Goal: Task Accomplishment & Management: Manage account settings

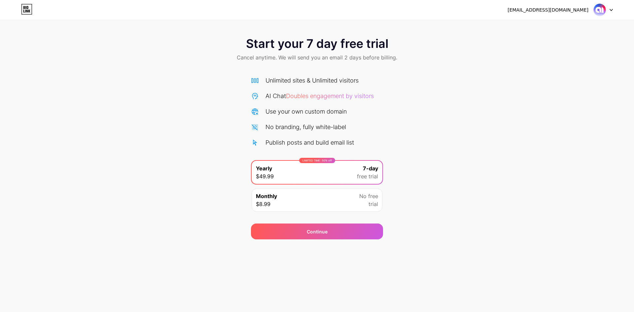
click at [608, 7] on div at bounding box center [603, 10] width 19 height 12
click at [555, 29] on li "Logout" at bounding box center [572, 27] width 82 height 18
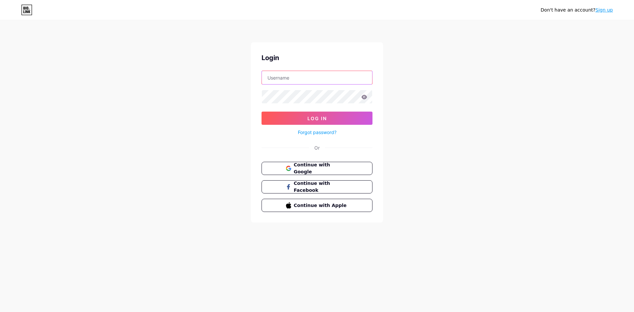
type input "[EMAIL_ADDRESS][DOMAIN_NAME]"
click at [324, 164] on span "Continue with Google" at bounding box center [320, 168] width 55 height 14
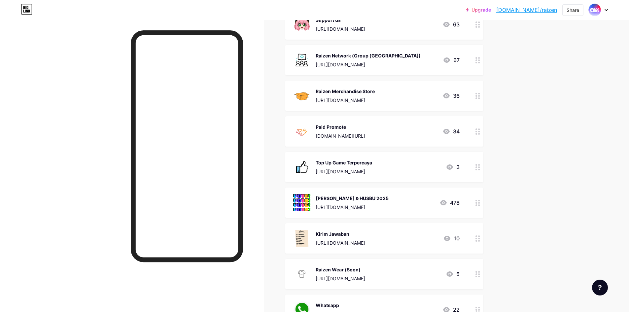
scroll to position [99, 0]
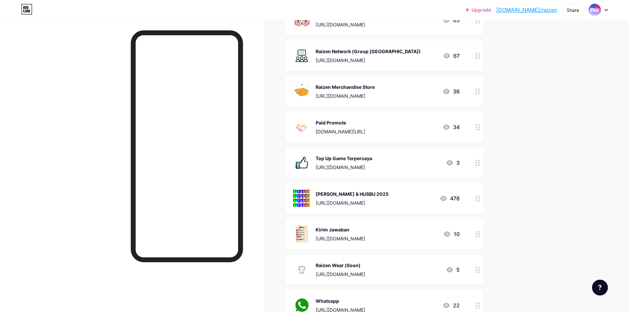
click at [477, 200] on div at bounding box center [477, 198] width 11 height 30
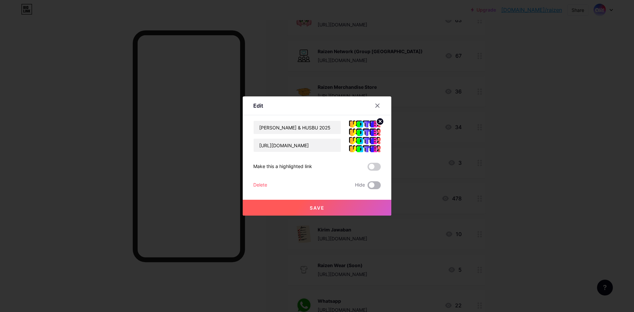
click at [377, 184] on span at bounding box center [374, 185] width 13 height 8
click at [368, 187] on input "checkbox" at bounding box center [368, 187] width 0 height 0
click at [349, 208] on button "Save" at bounding box center [317, 208] width 149 height 16
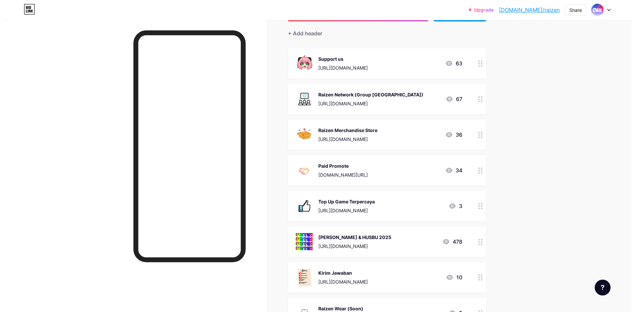
scroll to position [33, 0]
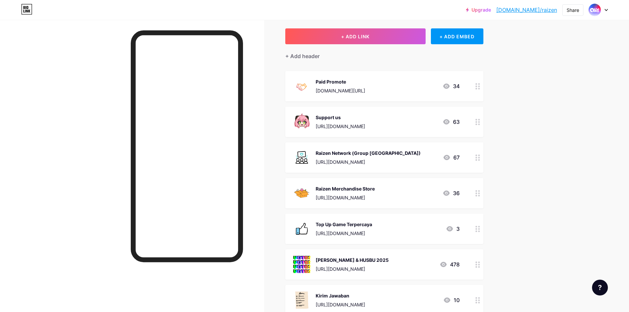
click at [343, 80] on div "Paid Promote" at bounding box center [341, 81] width 50 height 7
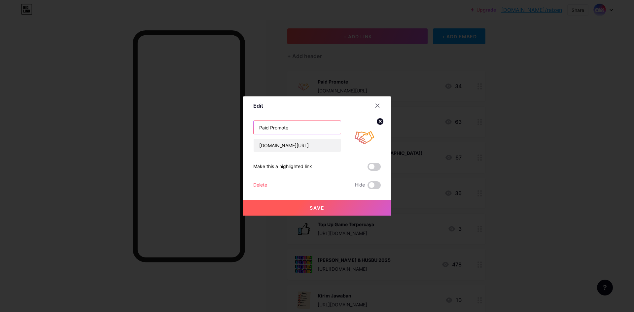
click at [303, 128] on input "Paid Promote" at bounding box center [297, 127] width 87 height 13
type input "Paid Promote/Partnership"
click at [313, 200] on button "Save" at bounding box center [317, 208] width 149 height 16
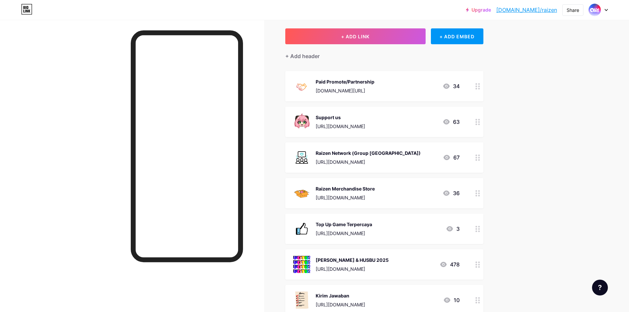
click at [374, 82] on div "Paid Promote/Partnership" at bounding box center [345, 81] width 59 height 7
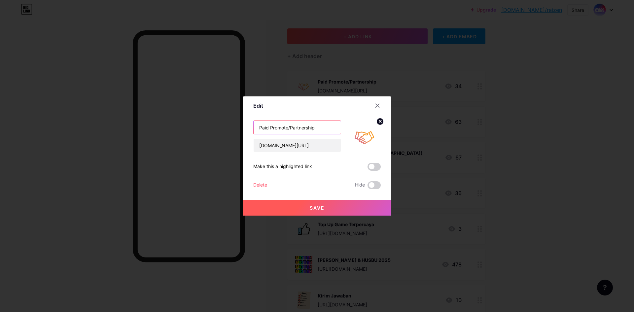
drag, startPoint x: 321, startPoint y: 129, endPoint x: 289, endPoint y: 130, distance: 32.4
click at [289, 130] on input "Paid Promote/Partnership" at bounding box center [297, 127] width 87 height 13
type input "Paid Promote"
click at [329, 203] on button "Save" at bounding box center [317, 208] width 149 height 16
click at [377, 103] on icon at bounding box center [377, 105] width 5 height 5
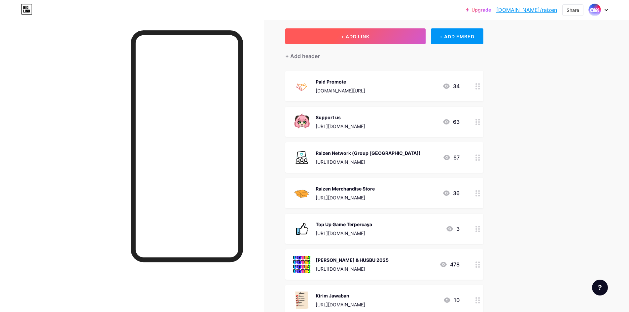
click at [363, 36] on span "+ ADD LINK" at bounding box center [355, 37] width 28 height 6
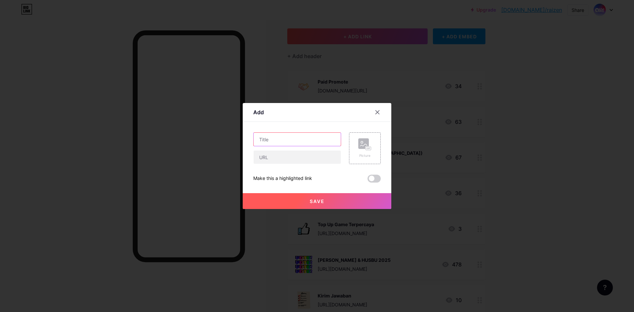
click at [291, 141] on input "text" at bounding box center [297, 139] width 87 height 13
paste input "P"
type input "Partnership"
click at [363, 148] on rect at bounding box center [363, 143] width 11 height 11
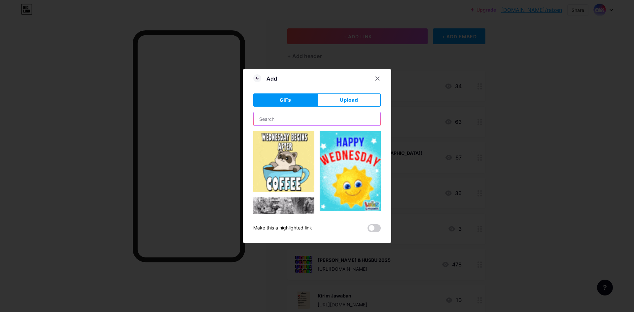
click at [303, 118] on input "text" at bounding box center [317, 118] width 127 height 13
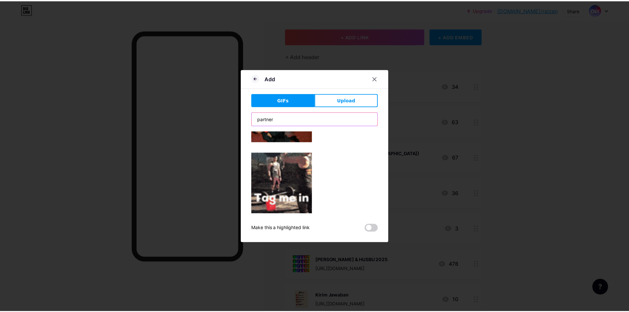
scroll to position [462, 0]
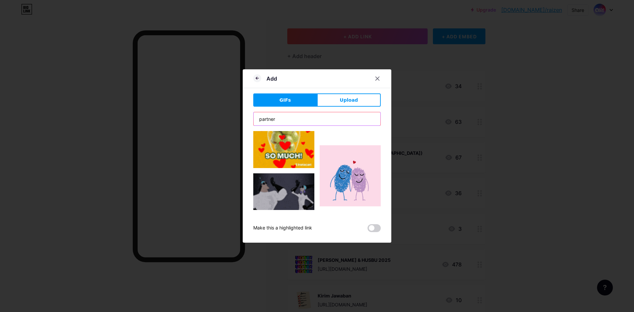
type input "partner"
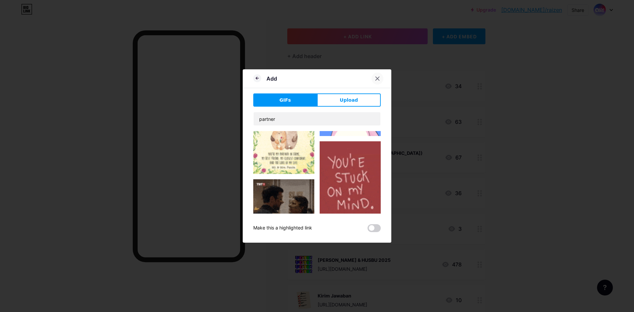
click at [377, 77] on icon at bounding box center [377, 78] width 5 height 5
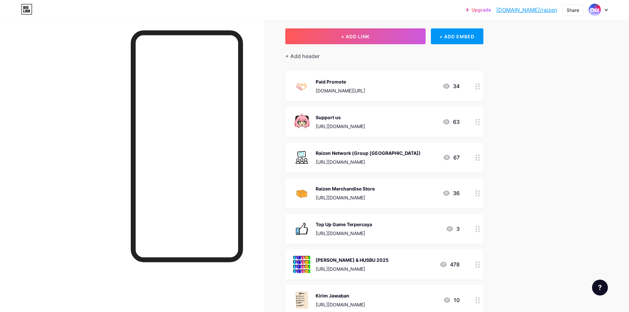
click at [310, 90] on img at bounding box center [301, 86] width 17 height 17
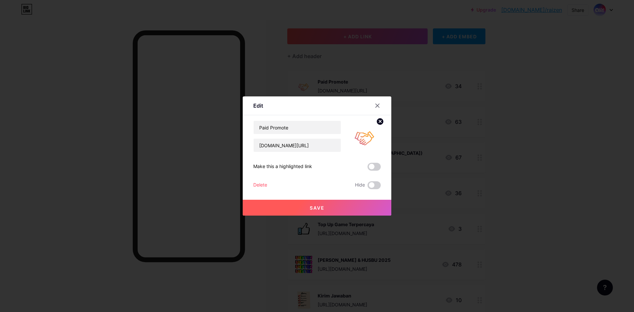
click at [380, 121] on icon at bounding box center [380, 121] width 2 height 2
click at [371, 134] on div "Picture" at bounding box center [365, 137] width 32 height 32
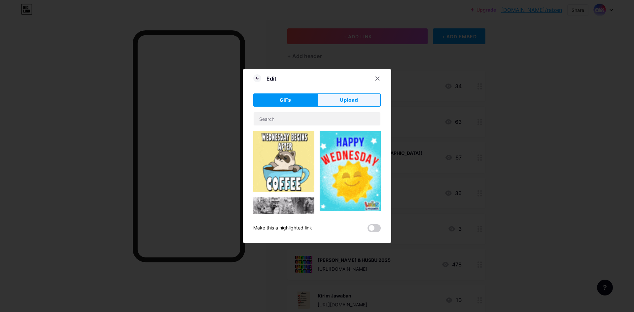
click at [328, 102] on button "Upload" at bounding box center [349, 99] width 64 height 13
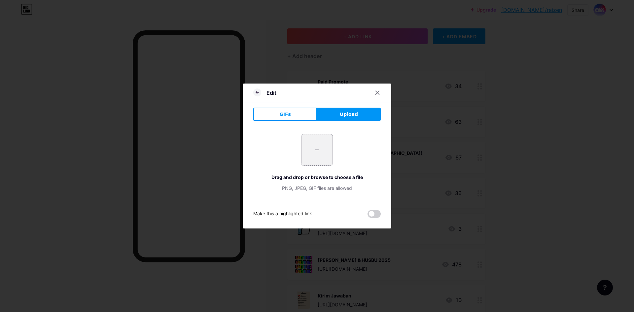
click at [312, 149] on input "file" at bounding box center [316, 149] width 31 height 31
type input "C:\fakepath\1XdUAZRLEn5epnuJploaded_Nvtw7HwI.gif"
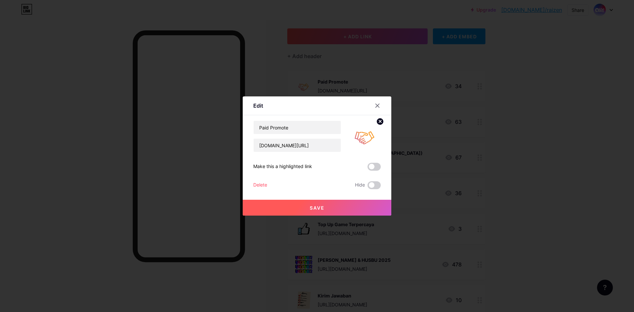
click at [378, 121] on circle at bounding box center [379, 121] width 7 height 7
click at [368, 131] on rect at bounding box center [363, 131] width 11 height 11
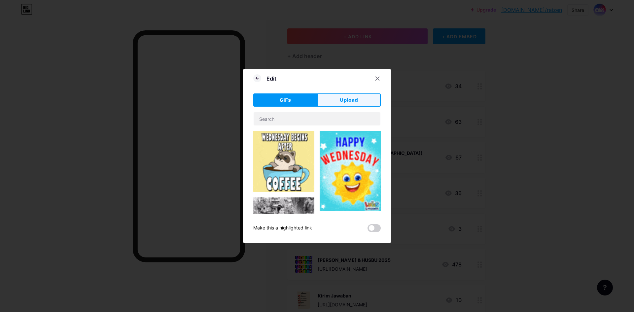
click at [335, 102] on button "Upload" at bounding box center [349, 99] width 64 height 13
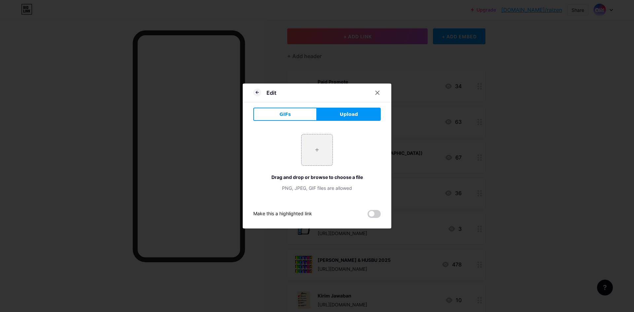
click at [339, 158] on div "+ Drag and drop or browse to choose a file PNG, JPEG, GIF files are allowed" at bounding box center [316, 162] width 127 height 57
click at [328, 153] on input "file" at bounding box center [316, 149] width 31 height 31
type input "C:\fakepath\12764368.gif"
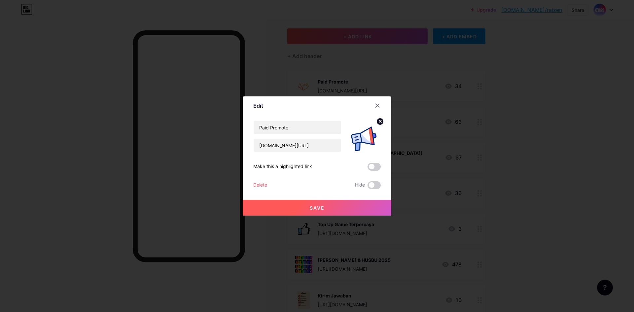
click at [327, 203] on button "Save" at bounding box center [317, 208] width 149 height 16
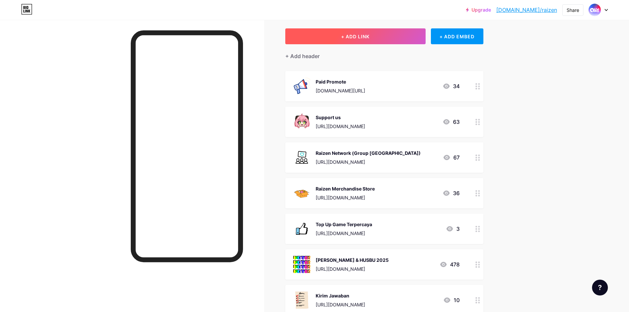
click at [339, 38] on button "+ ADD LINK" at bounding box center [355, 36] width 140 height 16
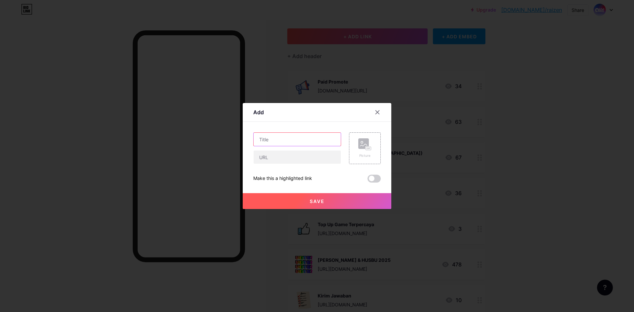
click at [297, 134] on input "text" at bounding box center [297, 139] width 87 height 13
type input "Partnership"
click at [364, 149] on rect at bounding box center [363, 143] width 11 height 11
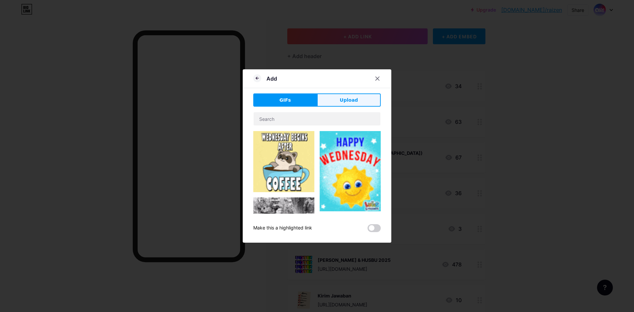
click at [348, 101] on span "Upload" at bounding box center [349, 100] width 18 height 7
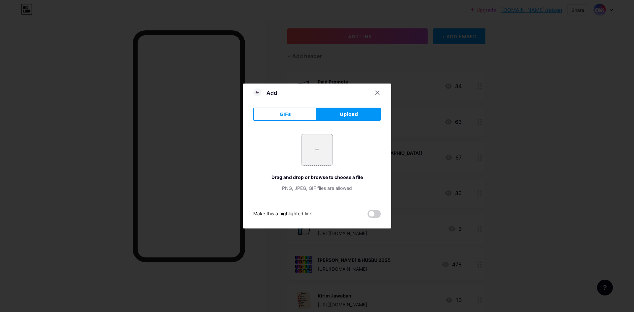
click at [310, 147] on input "file" at bounding box center [316, 149] width 31 height 31
type input "C:\fakepath\1XdUAZRLEn5epnuJploaded_Nvtw7HwI.gif"
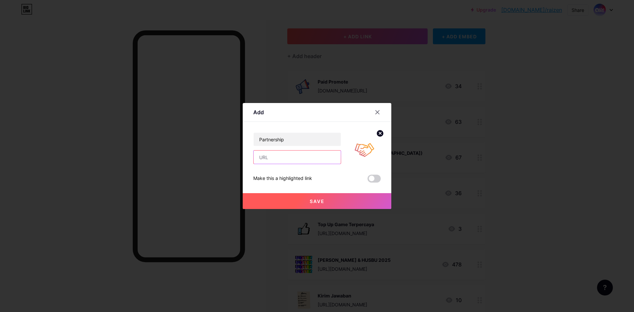
click at [299, 158] on input "text" at bounding box center [297, 157] width 87 height 13
type input "wa.me/6282125555181"
click at [355, 197] on button "Save" at bounding box center [317, 201] width 149 height 16
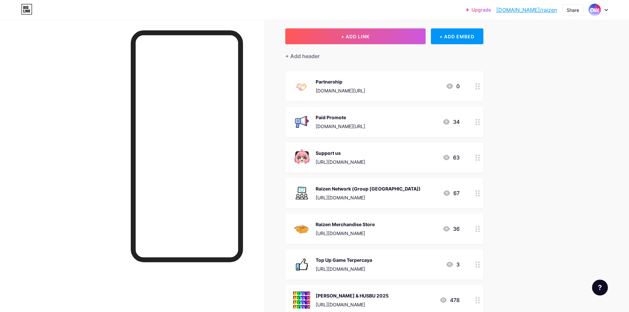
click at [489, 114] on div "Links Posts Design Subscribers Stats Settings + ADD LINK + ADD EMBED + Add head…" at bounding box center [255, 300] width 511 height 627
click at [606, 8] on div at bounding box center [598, 10] width 19 height 12
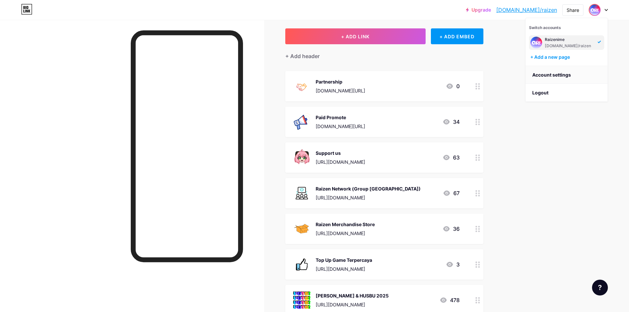
click at [552, 76] on link "Account settings" at bounding box center [567, 75] width 82 height 18
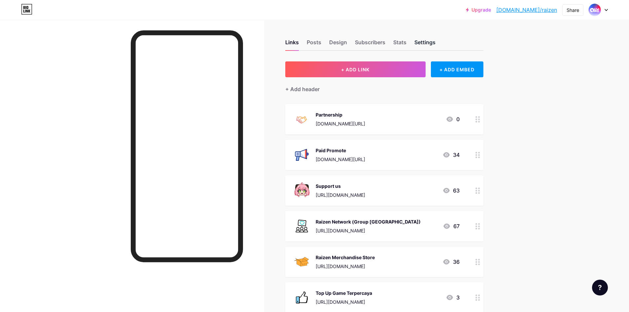
click at [431, 45] on div "Settings" at bounding box center [424, 44] width 21 height 12
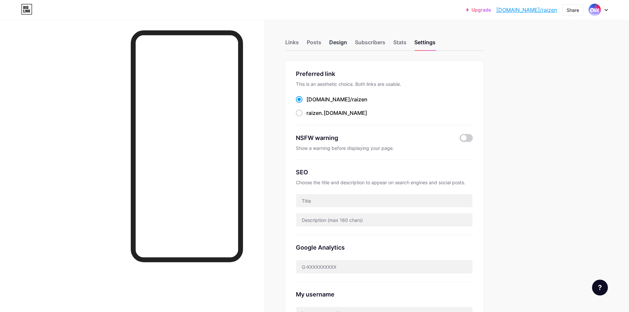
click at [341, 44] on div "Design" at bounding box center [338, 44] width 18 height 12
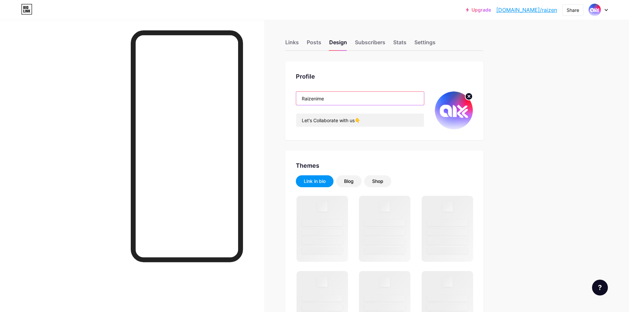
click at [338, 103] on input "Raizenime" at bounding box center [360, 98] width 128 height 13
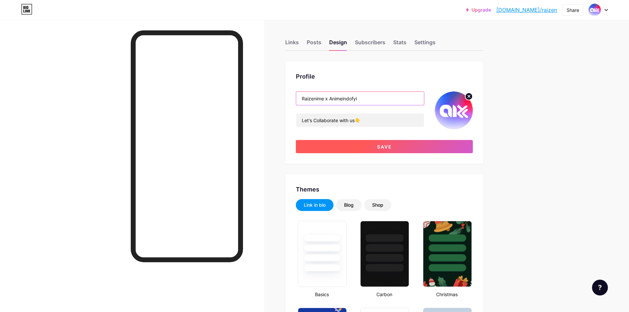
type input "Raizenime x Animeindofyi"
click at [368, 146] on button "Save" at bounding box center [384, 146] width 177 height 13
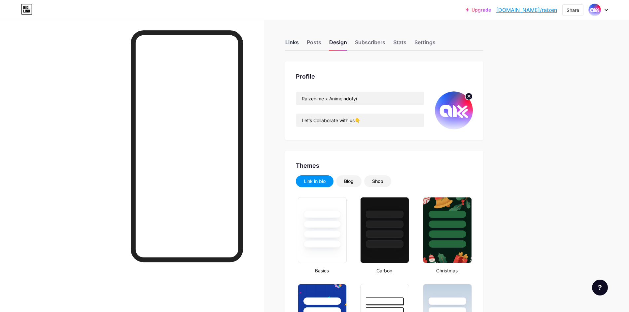
click at [298, 41] on div "Links" at bounding box center [292, 44] width 14 height 12
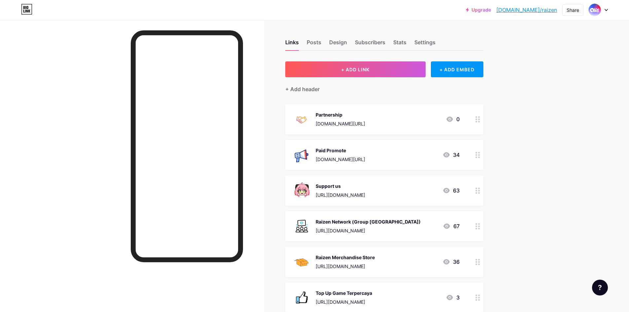
click at [308, 156] on img at bounding box center [301, 154] width 17 height 17
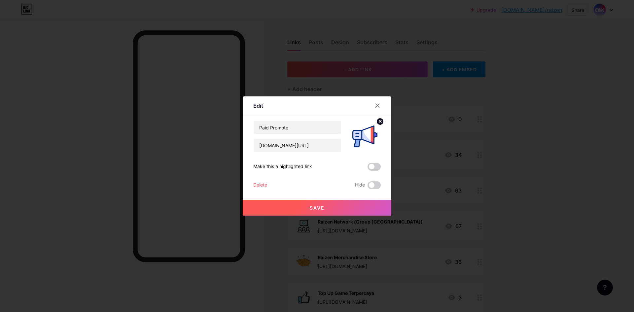
click at [384, 122] on circle at bounding box center [379, 121] width 7 height 7
click at [362, 133] on icon at bounding box center [363, 133] width 7 height 2
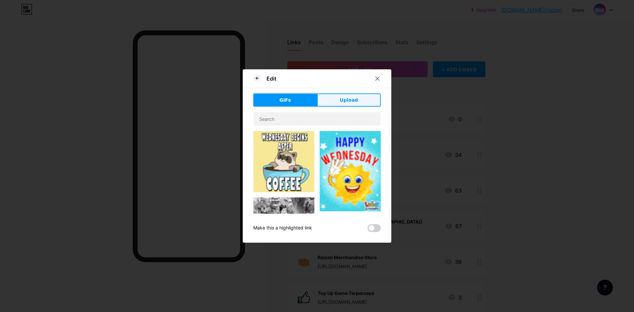
click at [333, 101] on button "Upload" at bounding box center [349, 99] width 64 height 13
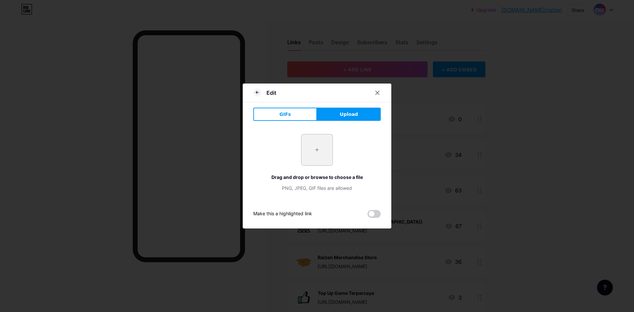
click at [314, 153] on input "file" at bounding box center [316, 149] width 31 height 31
type input "C:\fakepath\15401456.gif"
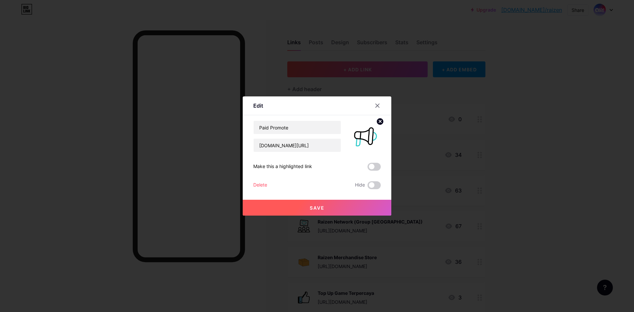
click at [327, 208] on button "Save" at bounding box center [317, 208] width 149 height 16
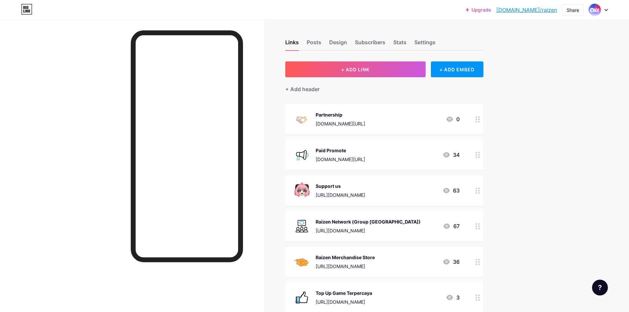
click at [306, 148] on img at bounding box center [301, 154] width 17 height 17
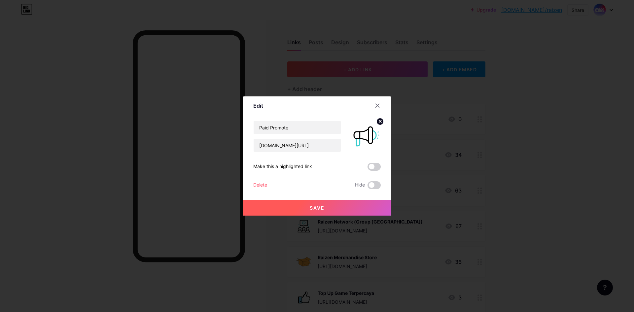
click at [380, 123] on circle at bounding box center [379, 121] width 7 height 7
click at [370, 131] on icon at bounding box center [364, 132] width 13 height 12
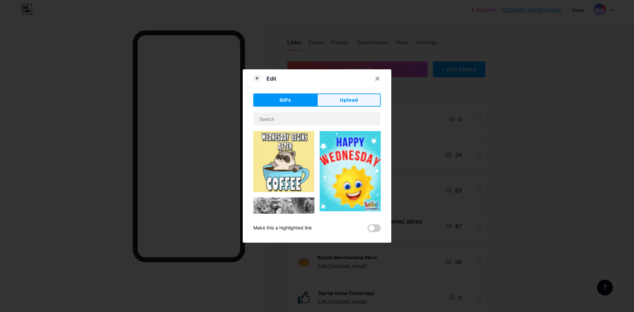
click at [346, 102] on span "Upload" at bounding box center [349, 100] width 18 height 7
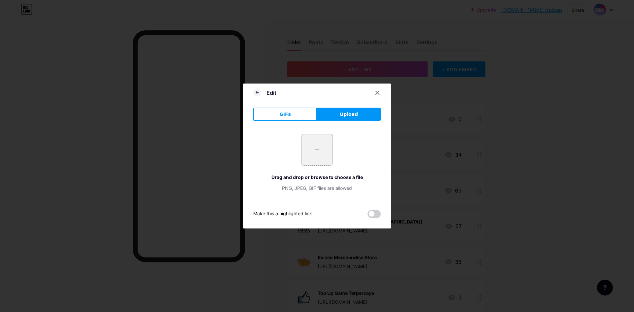
click at [319, 153] on input "file" at bounding box center [316, 149] width 31 height 31
type input "C:\fakepath\12764368.gif"
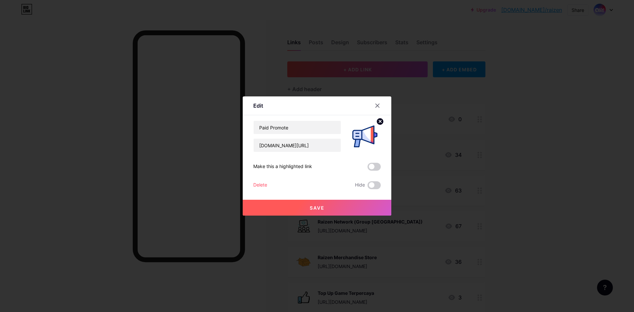
click at [321, 211] on button "Save" at bounding box center [317, 208] width 149 height 16
